Goal: Task Accomplishment & Management: Manage account settings

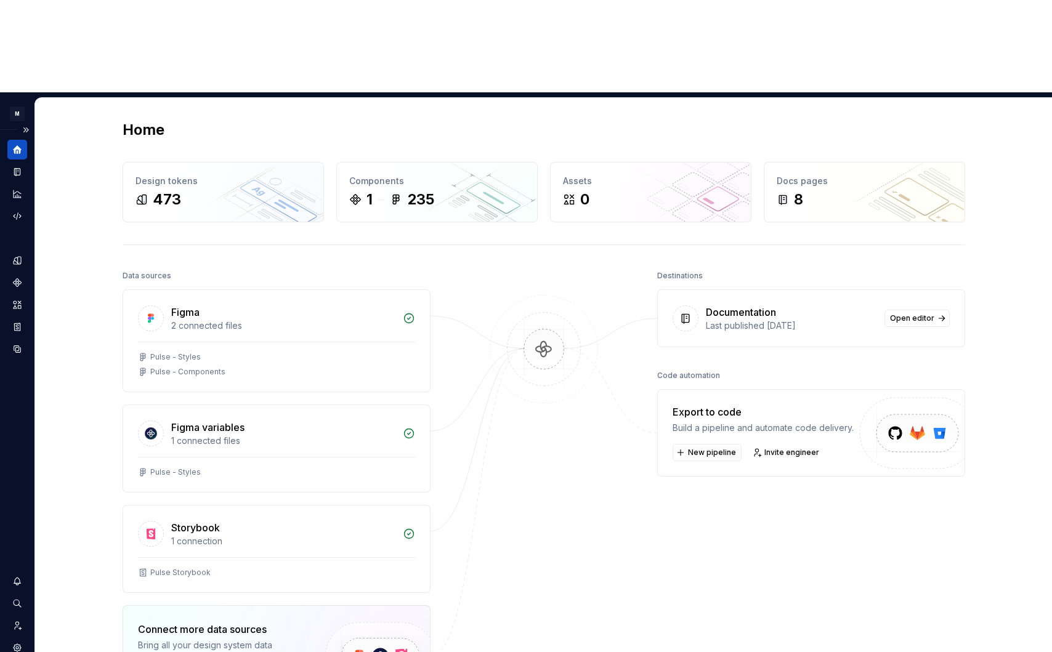
click at [18, 647] on icon "Settings" at bounding box center [17, 648] width 2 height 2
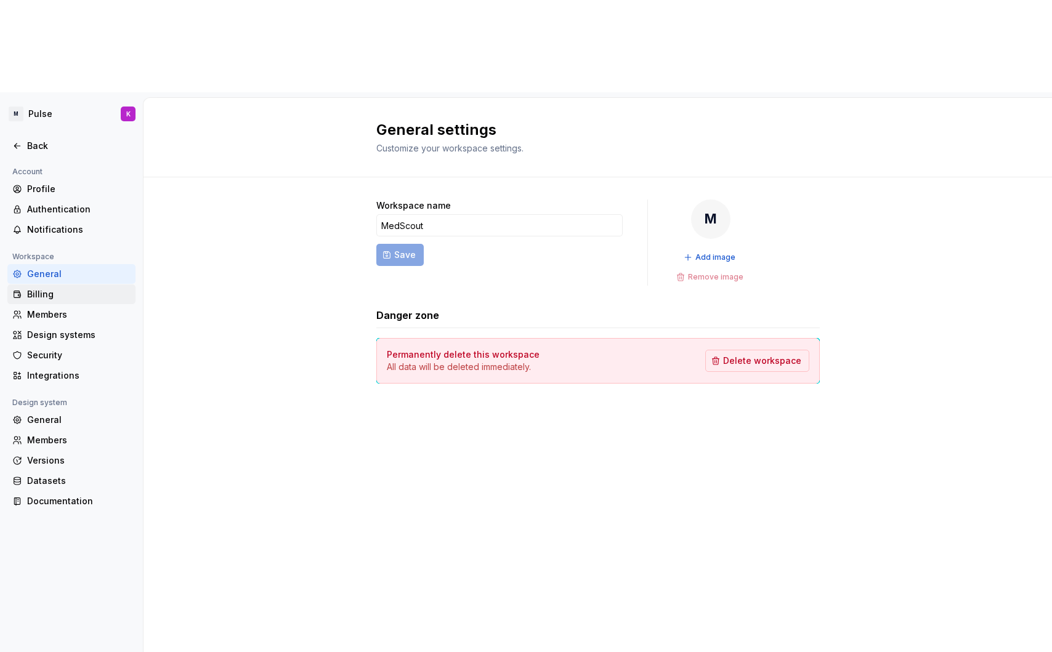
click at [96, 288] on div "Billing" at bounding box center [78, 294] width 103 height 12
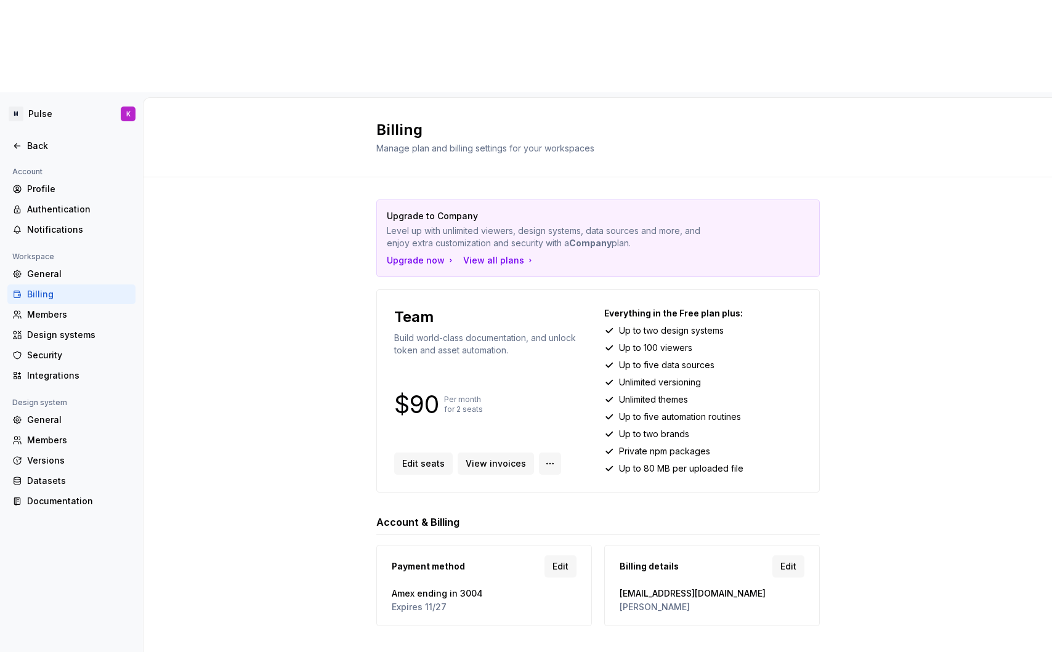
click at [547, 374] on html "M Pulse K Back Account Profile Authentication Notifications Workspace General B…" at bounding box center [526, 326] width 1052 height 652
click at [570, 438] on div "Cancel subscription" at bounding box center [618, 443] width 127 height 12
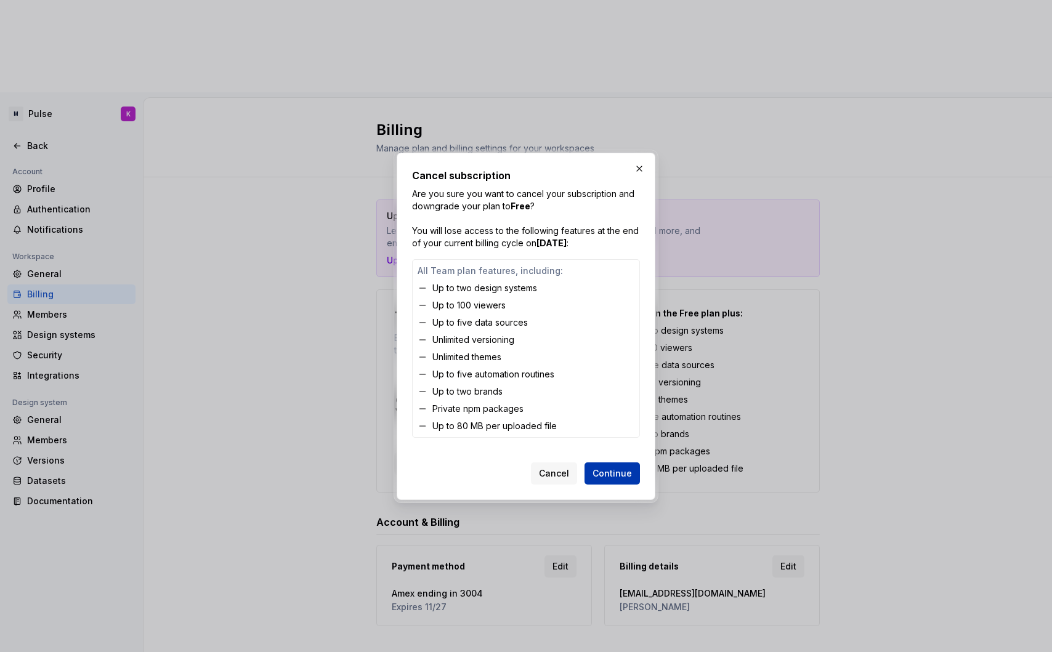
click at [617, 473] on span "Continue" at bounding box center [611, 473] width 39 height 12
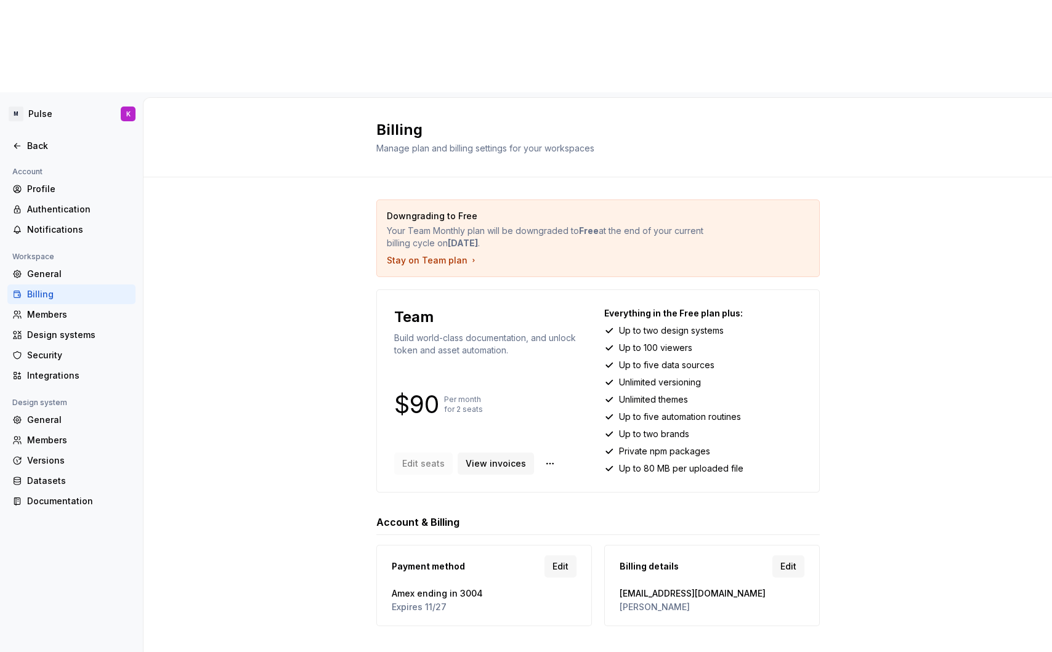
drag, startPoint x: 196, startPoint y: 406, endPoint x: 171, endPoint y: 410, distance: 24.8
click at [196, 406] on div "Downgrading to Free Your Team Monthly plan will be downgraded to Free at the en…" at bounding box center [597, 425] width 908 height 496
